Goal: Transaction & Acquisition: Purchase product/service

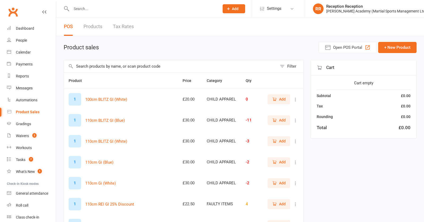
select select "50"
click at [104, 8] on input "text" at bounding box center [143, 8] width 146 height 7
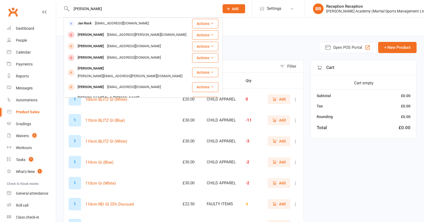
type input "jan mattock"
drag, startPoint x: 104, startPoint y: 8, endPoint x: 126, endPoint y: 33, distance: 32.8
click at [126, 33] on div "jcm.matousek@gmail.com" at bounding box center [146, 35] width 82 height 8
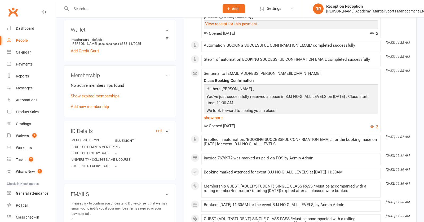
scroll to position [169, 0]
click at [101, 109] on div "Membership No active memberships found Show expired memberships Add new members…" at bounding box center [120, 91] width 112 height 52
click at [101, 109] on div "No active memberships found Show expired memberships Add new membership" at bounding box center [120, 96] width 98 height 28
click at [100, 106] on link "Add new membership" at bounding box center [90, 106] width 38 height 5
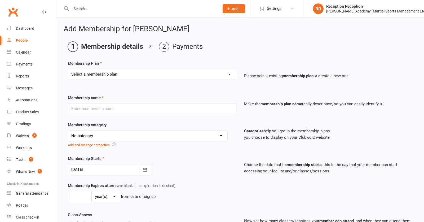
select select "9"
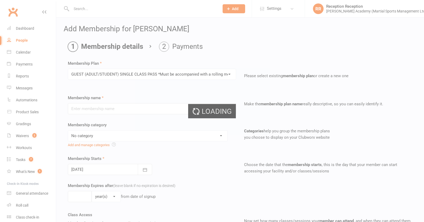
type input "GUEST (ADULT/STUDENT) SINGLE CLASS PASS *Must be accompanied with a rolling mem…"
select select "7"
type input "1"
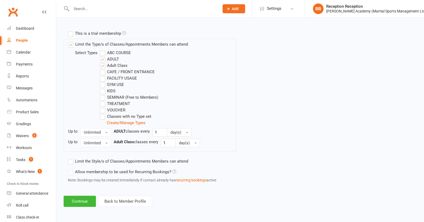
click at [80, 206] on button "Continue" at bounding box center [80, 201] width 32 height 11
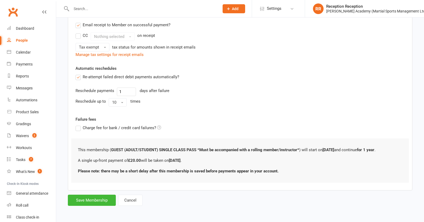
scroll to position [109, 0]
click at [88, 202] on button "Save Membership" at bounding box center [92, 199] width 48 height 11
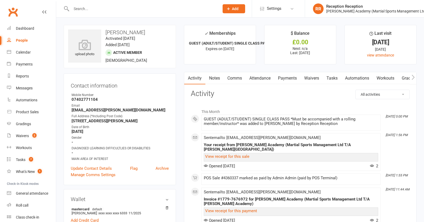
click at [260, 82] on link "Attendance" at bounding box center [260, 78] width 29 height 12
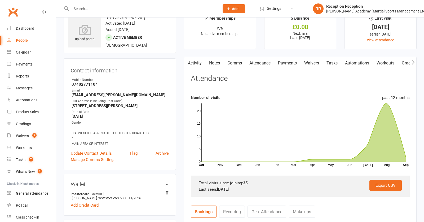
scroll to position [1, 0]
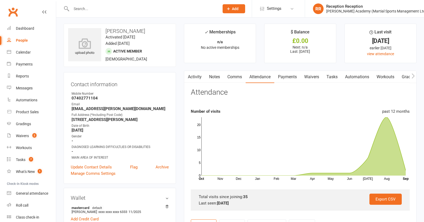
click at [286, 79] on link "Payments" at bounding box center [287, 77] width 26 height 12
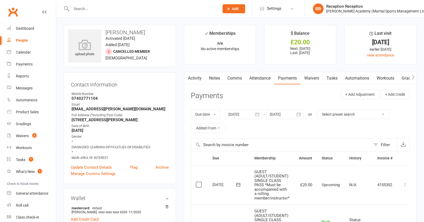
click at [202, 185] on label at bounding box center [199, 184] width 7 height 5
click at [199, 182] on input "checkbox" at bounding box center [197, 182] width 3 height 0
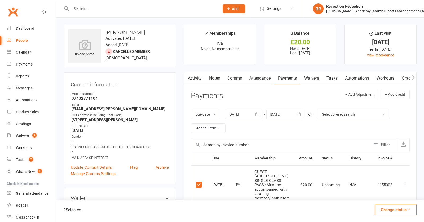
click at [387, 211] on button "Change status" at bounding box center [396, 209] width 42 height 11
click at [379, 174] on link "Paid (POS)" at bounding box center [390, 174] width 52 height 11
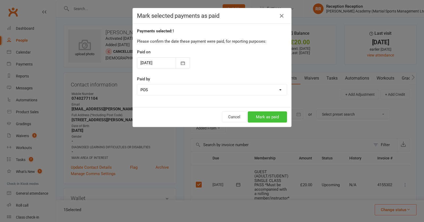
click at [268, 116] on button "Mark as paid" at bounding box center [267, 116] width 39 height 11
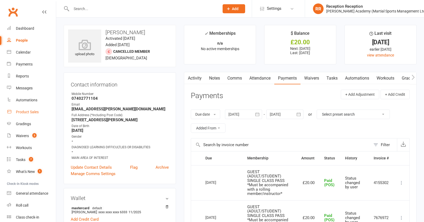
drag, startPoint x: 38, startPoint y: 110, endPoint x: 48, endPoint y: 108, distance: 10.5
click at [37, 110] on div "Product Sales" at bounding box center [27, 112] width 23 height 4
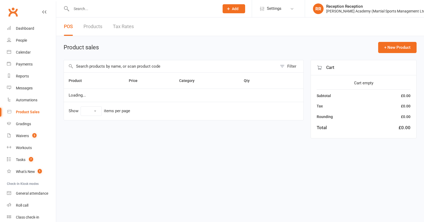
select select "50"
click at [123, 69] on input "text" at bounding box center [170, 66] width 213 height 12
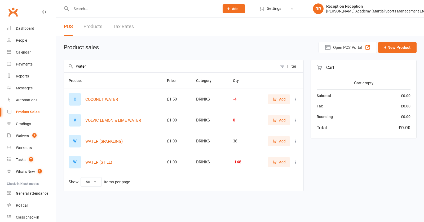
type input "water"
click at [282, 160] on button "Add" at bounding box center [279, 162] width 23 height 10
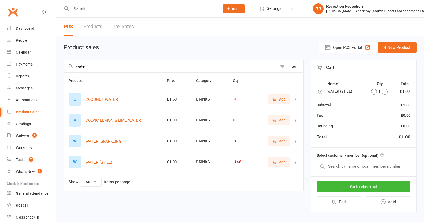
click at [369, 161] on div "Select customer / member (optional)" at bounding box center [363, 162] width 105 height 29
click at [364, 162] on input "text" at bounding box center [364, 166] width 94 height 11
drag, startPoint x: 120, startPoint y: 64, endPoint x: 68, endPoint y: 77, distance: 53.7
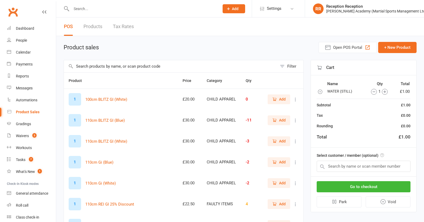
click at [320, 93] on icon "button" at bounding box center [319, 91] width 5 height 5
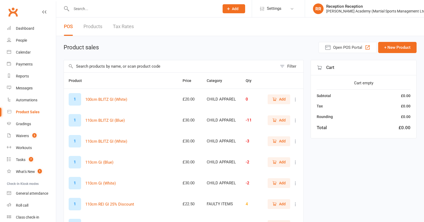
click at [149, 65] on input "text" at bounding box center [170, 66] width 213 height 12
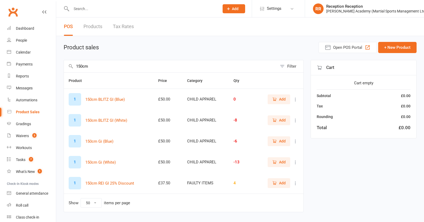
type input "150cm"
click at [274, 167] on button "Add" at bounding box center [279, 162] width 23 height 10
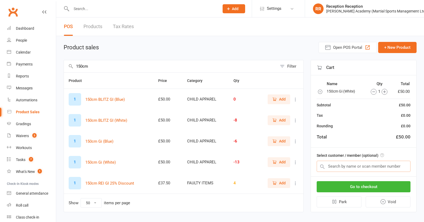
click at [356, 166] on input "text" at bounding box center [364, 166] width 94 height 11
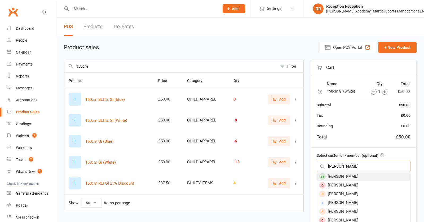
type input "leo crespo"
click at [355, 174] on div "Leo Crespo" at bounding box center [363, 176] width 93 height 9
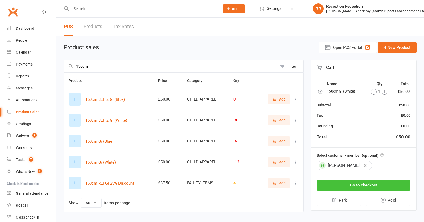
click at [358, 187] on button "Go to checkout" at bounding box center [364, 184] width 94 height 11
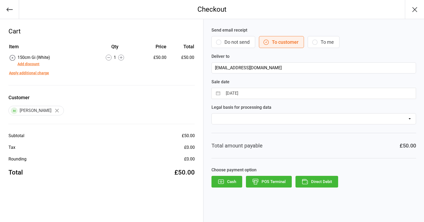
click at [279, 183] on button "POS Terminal" at bounding box center [269, 182] width 46 height 12
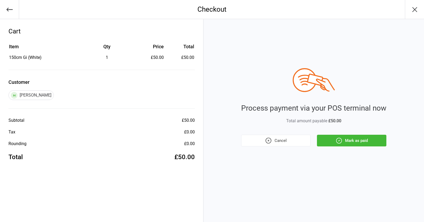
click at [367, 135] on button "Mark as paid" at bounding box center [351, 141] width 69 height 12
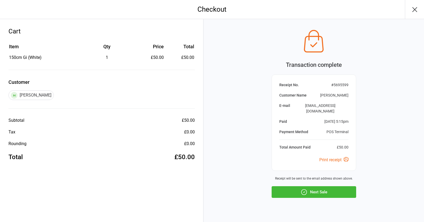
click at [315, 186] on button "Next Sale" at bounding box center [314, 192] width 85 height 12
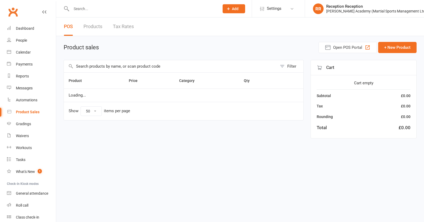
select select "50"
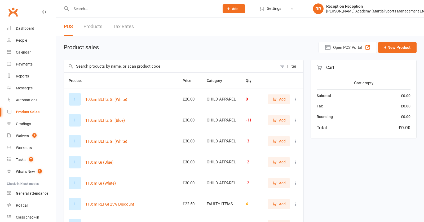
click at [151, 63] on input "text" at bounding box center [170, 66] width 213 height 12
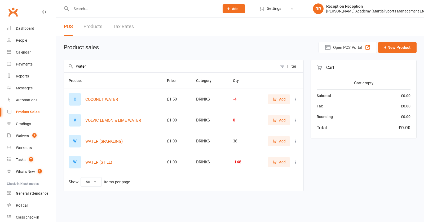
type input "water"
drag, startPoint x: 282, startPoint y: 162, endPoint x: 309, endPoint y: 160, distance: 27.6
click at [282, 162] on span "Add" at bounding box center [282, 162] width 7 height 6
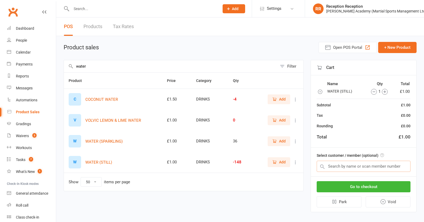
click at [352, 166] on input "text" at bounding box center [364, 166] width 94 height 11
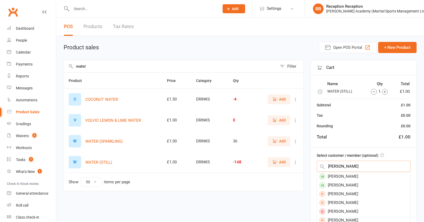
type input "george niece"
drag, startPoint x: 352, startPoint y: 166, endPoint x: 372, endPoint y: 175, distance: 21.3
click at [372, 175] on div "George Nock" at bounding box center [363, 176] width 93 height 9
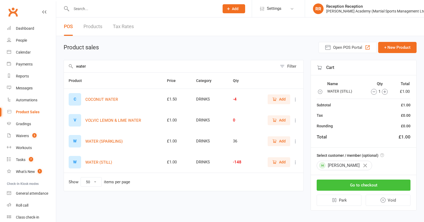
click at [376, 181] on button "Go to checkout" at bounding box center [364, 184] width 94 height 11
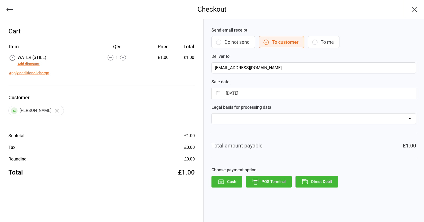
click at [315, 184] on button "Direct Debit" at bounding box center [316, 182] width 43 height 12
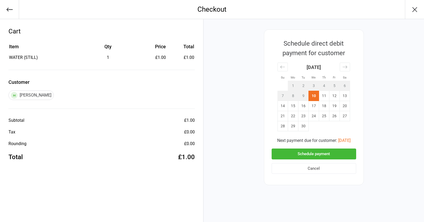
click at [314, 149] on button "Schedule payment" at bounding box center [314, 153] width 85 height 11
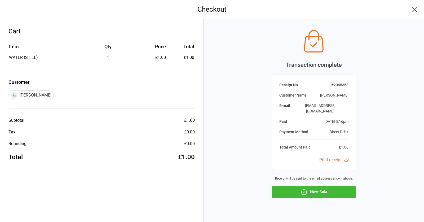
click at [351, 186] on button "Next Sale" at bounding box center [314, 192] width 85 height 12
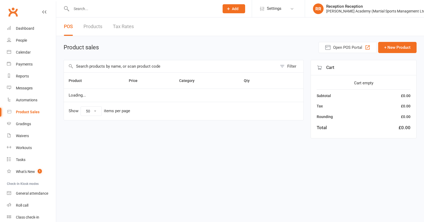
select select "50"
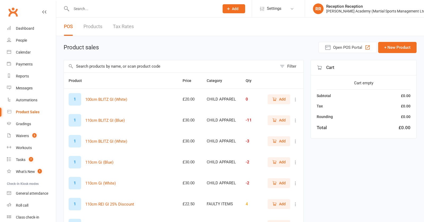
click at [132, 65] on input "text" at bounding box center [170, 66] width 213 height 12
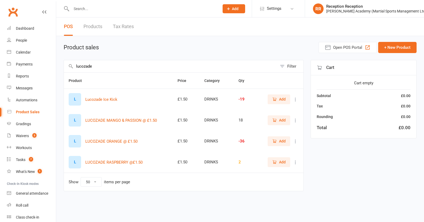
type input "lucozade"
drag, startPoint x: 277, startPoint y: 164, endPoint x: 310, endPoint y: 164, distance: 33.4
click at [277, 164] on icon "button" at bounding box center [274, 162] width 5 height 5
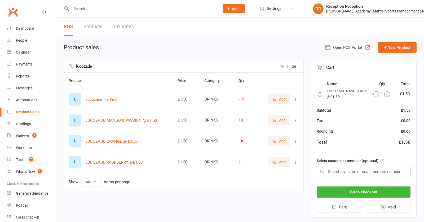
click at [347, 173] on input "text" at bounding box center [364, 171] width 94 height 11
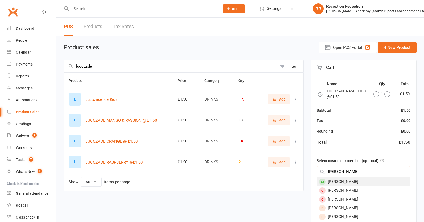
type input "[PERSON_NAME]"
click at [348, 179] on div "[PERSON_NAME]" at bounding box center [363, 181] width 93 height 9
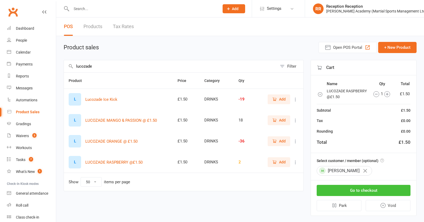
click at [356, 187] on button "Go to checkout" at bounding box center [364, 190] width 94 height 11
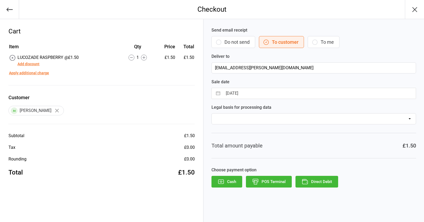
click at [275, 182] on button "POS Terminal" at bounding box center [269, 182] width 46 height 12
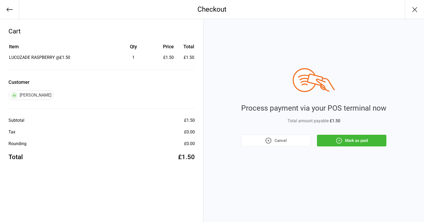
click at [347, 143] on button "Mark as paid" at bounding box center [351, 141] width 69 height 12
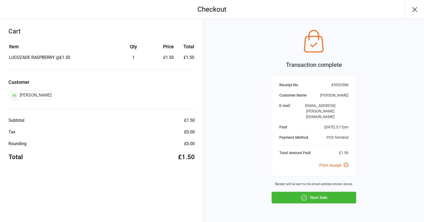
click at [317, 192] on button "Next Sale" at bounding box center [314, 198] width 85 height 12
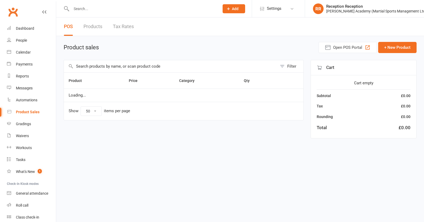
select select "50"
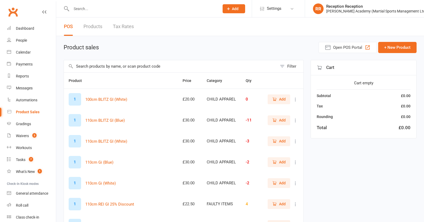
click at [142, 61] on input "text" at bounding box center [170, 66] width 213 height 12
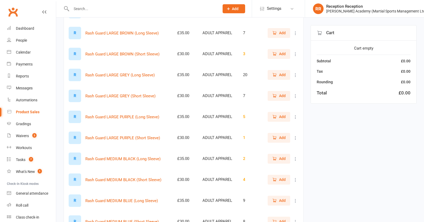
scroll to position [215, 0]
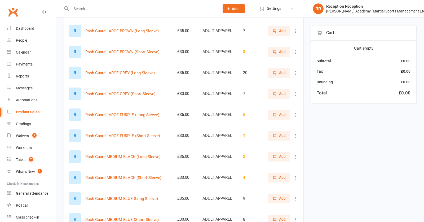
type input "rash guard"
click at [281, 94] on span "Add" at bounding box center [282, 94] width 7 height 6
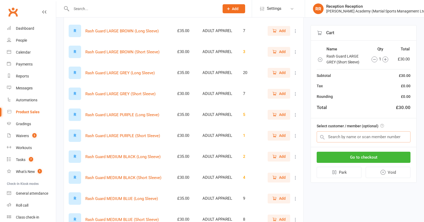
click at [338, 136] on input "text" at bounding box center [364, 136] width 94 height 11
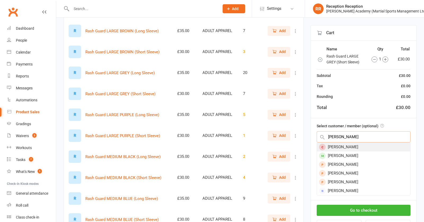
type input "gareth lott"
click at [361, 146] on div "[PERSON_NAME]" at bounding box center [363, 147] width 93 height 9
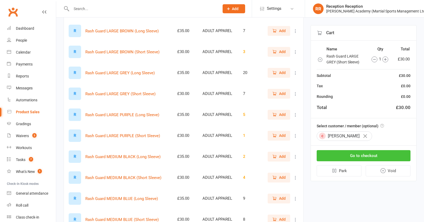
click at [366, 155] on button "Go to checkout" at bounding box center [364, 155] width 94 height 11
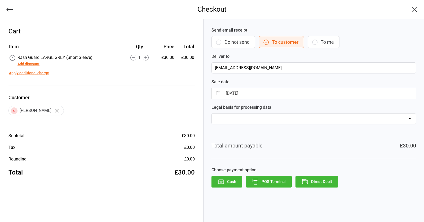
click at [314, 178] on button "Direct Debit" at bounding box center [316, 182] width 43 height 12
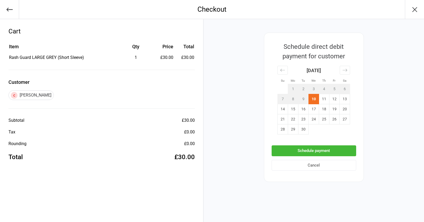
click at [308, 154] on button "Schedule payment" at bounding box center [314, 150] width 85 height 11
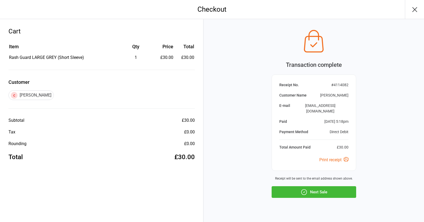
click at [303, 178] on div "Transaction complete Receipt No. # 4114082 Customer Name Gareth Lott E-mail gar…" at bounding box center [314, 112] width 85 height 171
click at [304, 186] on button "Next Sale" at bounding box center [314, 192] width 85 height 12
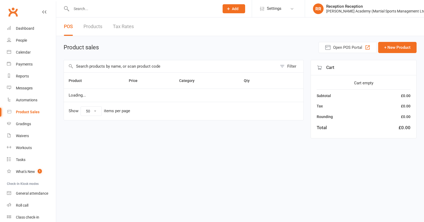
select select "50"
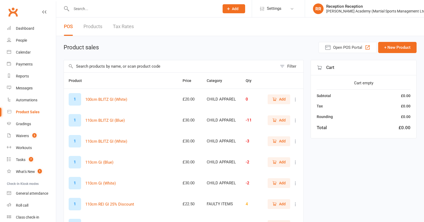
drag, startPoint x: 105, startPoint y: 72, endPoint x: 101, endPoint y: 67, distance: 5.9
click at [103, 67] on input "text" at bounding box center [170, 66] width 213 height 12
click at [102, 67] on input "text" at bounding box center [170, 66] width 213 height 12
click at [125, 66] on input "text" at bounding box center [170, 66] width 213 height 12
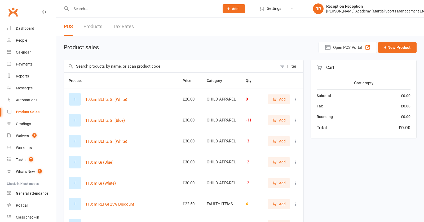
click at [120, 7] on input "text" at bounding box center [143, 8] width 146 height 7
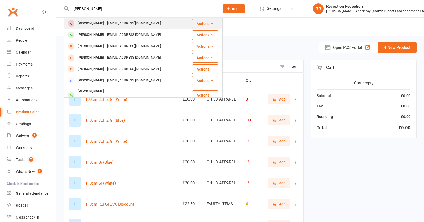
type input "[PERSON_NAME]"
click at [129, 21] on div "[EMAIL_ADDRESS][DOMAIN_NAME]" at bounding box center [133, 24] width 57 height 8
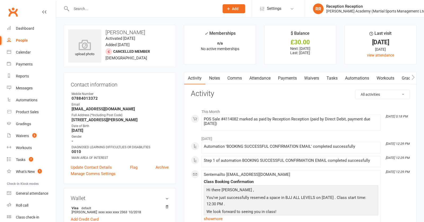
click at [291, 79] on link "Payments" at bounding box center [287, 78] width 26 height 12
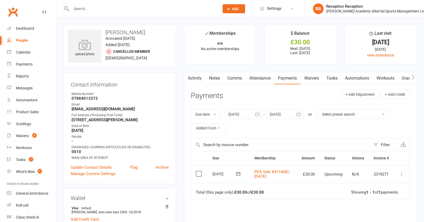
click at [401, 175] on icon at bounding box center [401, 173] width 5 height 5
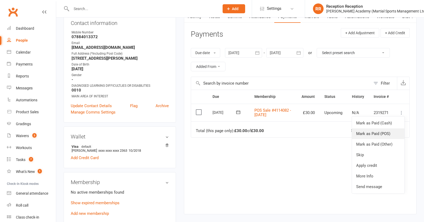
scroll to position [62, 0]
click at [25, 111] on div "Product Sales" at bounding box center [27, 112] width 23 height 4
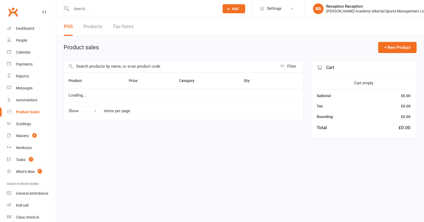
select select "50"
click at [166, 69] on input "text" at bounding box center [170, 66] width 213 height 12
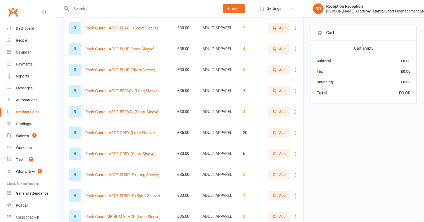
scroll to position [157, 0]
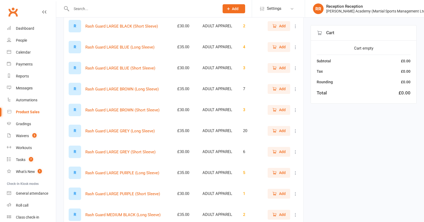
type input "rash guard"
click at [283, 150] on span "Add" at bounding box center [282, 152] width 7 height 6
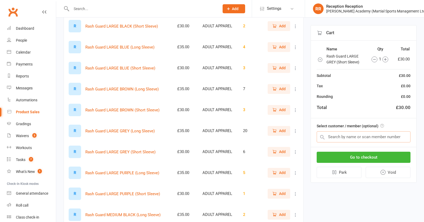
click at [347, 136] on input "text" at bounding box center [364, 136] width 94 height 11
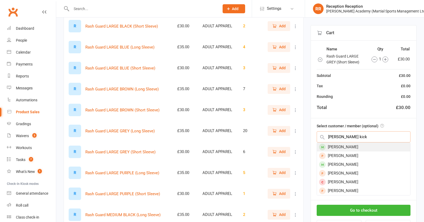
type input "george kick"
click at [360, 144] on div "George Nock" at bounding box center [363, 147] width 93 height 9
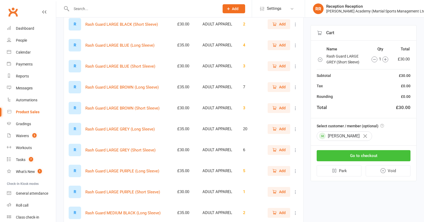
scroll to position [159, 0]
click at [366, 151] on button "Go to checkout" at bounding box center [364, 155] width 94 height 11
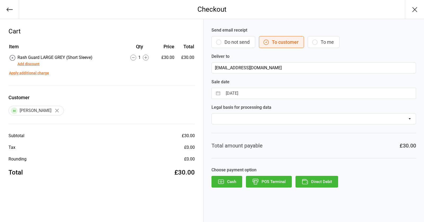
click at [329, 184] on button "Direct Debit" at bounding box center [316, 182] width 43 height 12
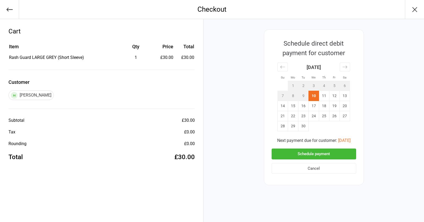
click at [314, 153] on button "Schedule payment" at bounding box center [314, 153] width 85 height 11
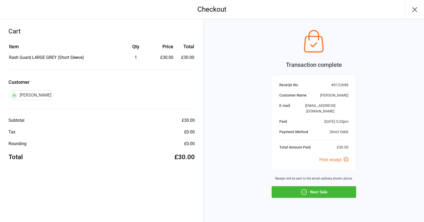
click at [321, 186] on button "Next Sale" at bounding box center [314, 192] width 85 height 12
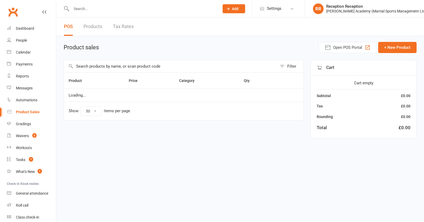
select select "50"
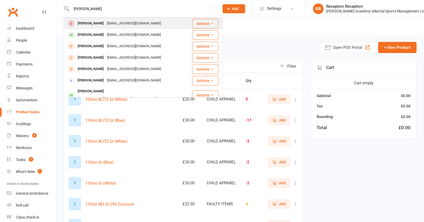
type input "[PERSON_NAME]"
click at [85, 24] on div "[PERSON_NAME]" at bounding box center [90, 24] width 29 height 8
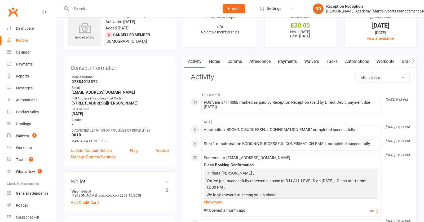
scroll to position [16, 0]
click at [285, 61] on link "Payments" at bounding box center [287, 62] width 26 height 12
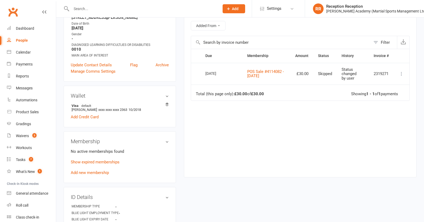
scroll to position [109, 0]
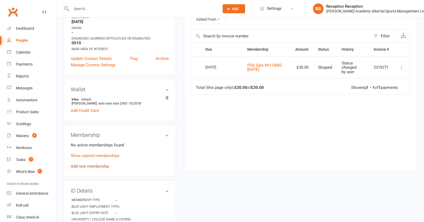
click at [98, 164] on link "Add new membership" at bounding box center [90, 166] width 38 height 5
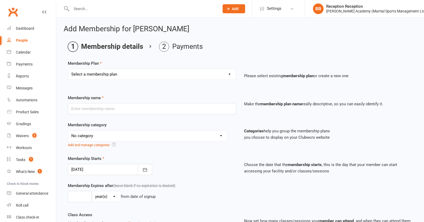
select select "9"
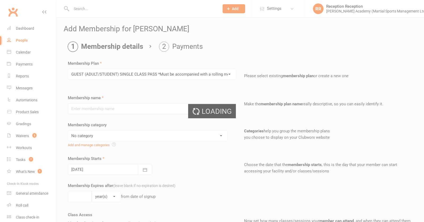
type input "GUEST (ADULT/STUDENT) SINGLE CLASS PASS *Must be accompanied with a rolling mem…"
select select "7"
type input "1"
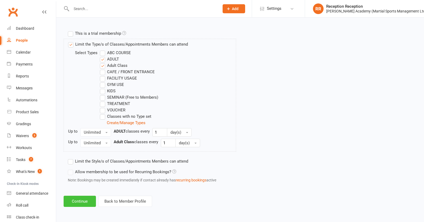
scroll to position [258, 0]
click at [88, 205] on button "Continue" at bounding box center [80, 201] width 32 height 11
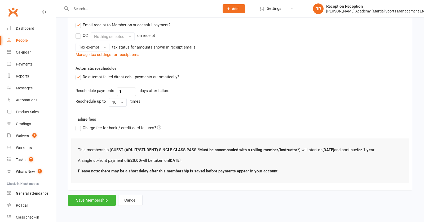
scroll to position [0, 0]
click at [98, 202] on button "Save Membership" at bounding box center [92, 199] width 48 height 11
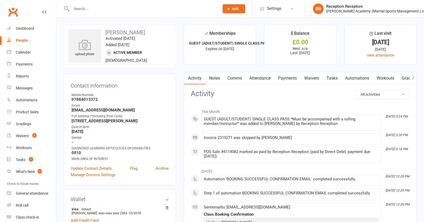
click at [290, 78] on link "Payments" at bounding box center [287, 78] width 26 height 12
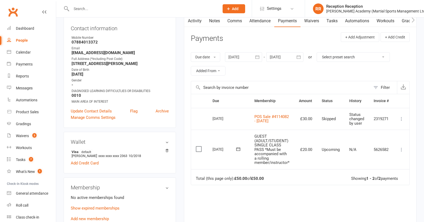
scroll to position [65, 0]
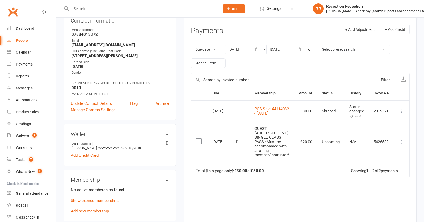
click at [404, 144] on icon at bounding box center [401, 141] width 5 height 5
click at [202, 144] on label at bounding box center [199, 141] width 7 height 5
click at [199, 139] on input "checkbox" at bounding box center [197, 139] width 3 height 0
click at [408, 206] on button "Change status" at bounding box center [396, 209] width 42 height 11
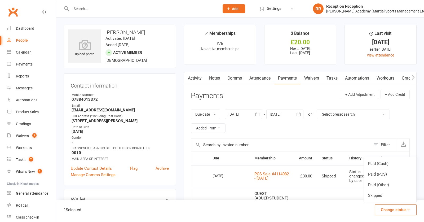
scroll to position [0, 0]
click at [386, 170] on link "Paid (POS)" at bounding box center [390, 174] width 52 height 11
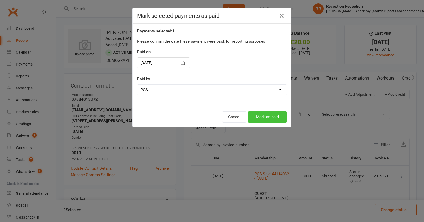
click at [263, 118] on button "Mark as paid" at bounding box center [267, 116] width 39 height 11
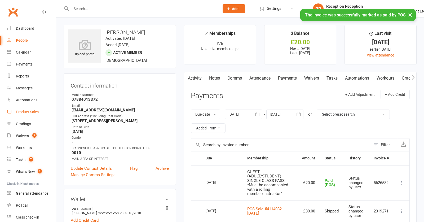
click at [17, 111] on link "Product Sales" at bounding box center [31, 112] width 49 height 12
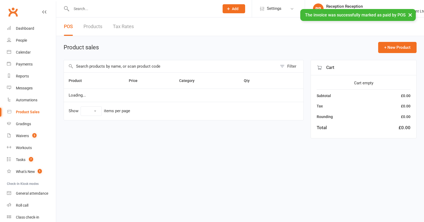
select select "50"
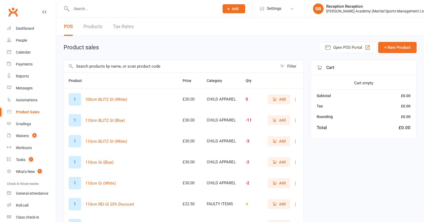
click at [139, 64] on input "text" at bounding box center [170, 66] width 213 height 12
click at [103, 13] on div at bounding box center [140, 8] width 152 height 17
click at [107, 10] on input "text" at bounding box center [143, 8] width 146 height 7
click at [129, 62] on div "Filter" at bounding box center [184, 66] width 240 height 12
click at [134, 65] on input "text" at bounding box center [170, 66] width 213 height 12
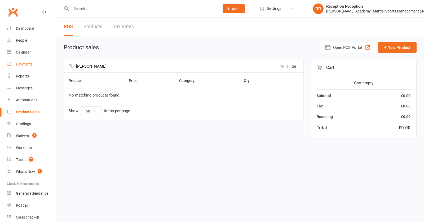
drag, startPoint x: 113, startPoint y: 68, endPoint x: 55, endPoint y: 66, distance: 58.3
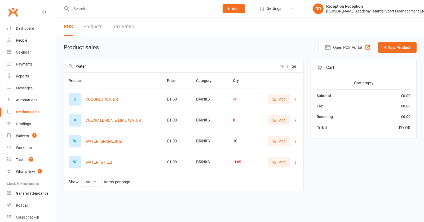
type input "water"
click at [279, 164] on span "Add" at bounding box center [282, 162] width 7 height 6
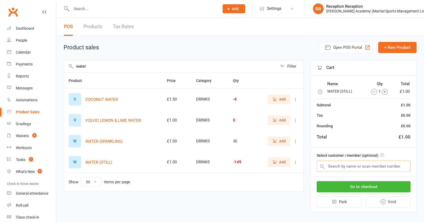
click at [369, 162] on input "text" at bounding box center [364, 166] width 94 height 11
click at [367, 163] on input "text" at bounding box center [364, 166] width 94 height 11
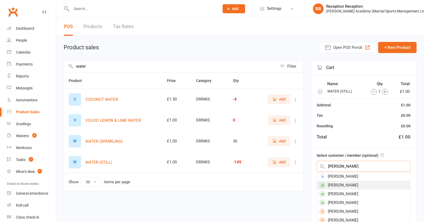
type input "scott stirling"
click at [346, 184] on div "Scott Stirling" at bounding box center [363, 185] width 93 height 9
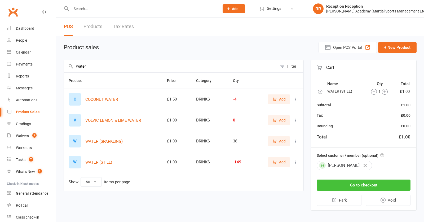
click at [346, 184] on button "Go to checkout" at bounding box center [364, 184] width 94 height 11
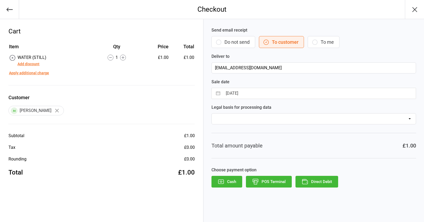
click at [322, 185] on button "Direct Debit" at bounding box center [316, 182] width 43 height 12
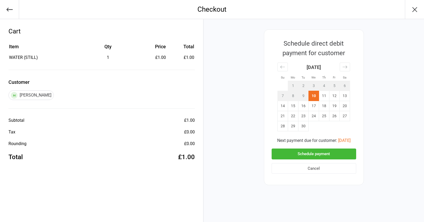
click at [329, 157] on button "Schedule payment" at bounding box center [314, 153] width 85 height 11
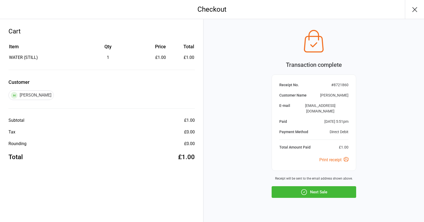
click at [328, 186] on button "Next Sale" at bounding box center [314, 192] width 85 height 12
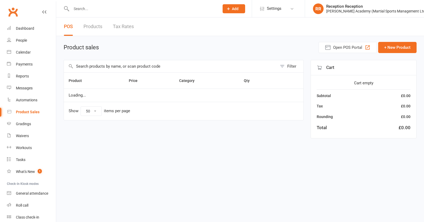
select select "50"
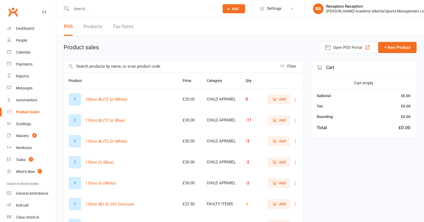
click at [179, 67] on input "text" at bounding box center [170, 66] width 213 height 12
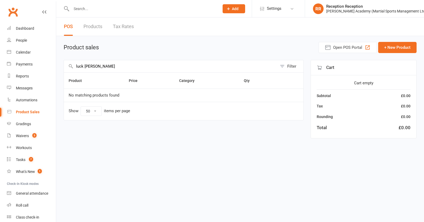
drag, startPoint x: 98, startPoint y: 69, endPoint x: 76, endPoint y: 68, distance: 22.0
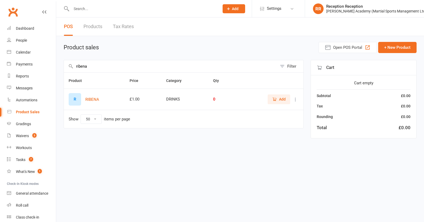
type input "rubens"
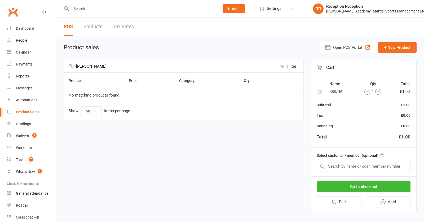
drag, startPoint x: 378, startPoint y: 91, endPoint x: 370, endPoint y: 222, distance: 130.6
click at [378, 91] on icon "button" at bounding box center [378, 92] width 6 height 6
click at [350, 163] on input "text" at bounding box center [364, 166] width 94 height 11
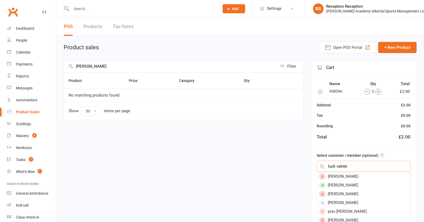
type input "luck valet"
drag, startPoint x: 350, startPoint y: 163, endPoint x: 367, endPoint y: 184, distance: 27.1
click at [367, 184] on div "Lucca Valente Dolabella" at bounding box center [363, 185] width 93 height 9
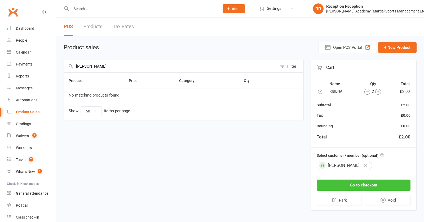
click at [368, 184] on button "Go to checkout" at bounding box center [364, 184] width 94 height 11
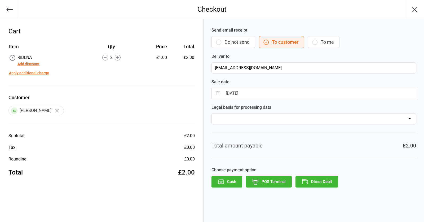
click at [274, 180] on button "POS Terminal" at bounding box center [269, 182] width 46 height 12
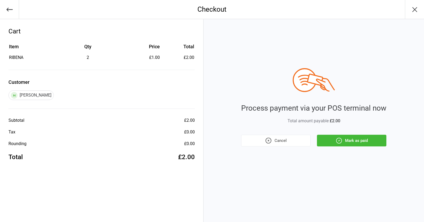
drag, startPoint x: 336, startPoint y: 138, endPoint x: 349, endPoint y: 121, distance: 21.5
click at [337, 138] on icon "button" at bounding box center [338, 140] width 7 height 7
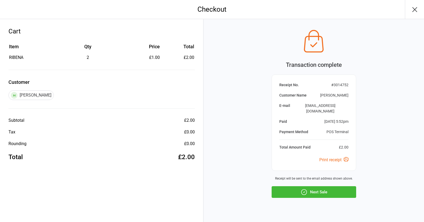
drag, startPoint x: 337, startPoint y: 187, endPoint x: 335, endPoint y: 185, distance: 2.8
click at [337, 187] on button "Next Sale" at bounding box center [314, 192] width 85 height 12
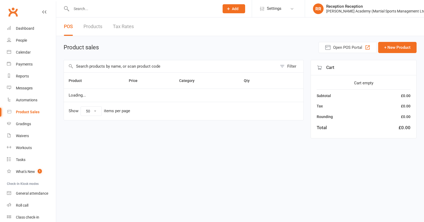
select select "50"
